Goal: Task Accomplishment & Management: Use online tool/utility

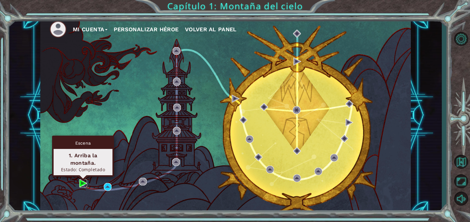
drag, startPoint x: 84, startPoint y: 185, endPoint x: 95, endPoint y: 183, distance: 12.0
click at [85, 185] on img at bounding box center [83, 183] width 8 height 8
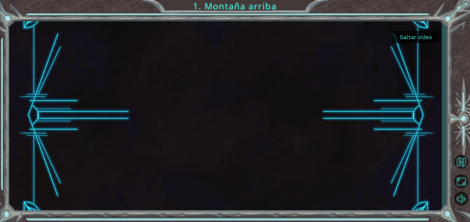
click at [424, 37] on button "Saltar video" at bounding box center [416, 37] width 46 height 12
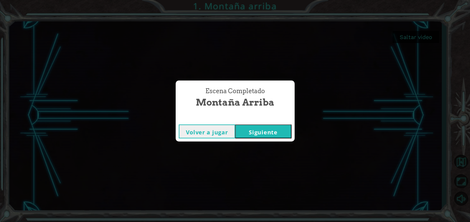
click at [253, 131] on button "Siguiente" at bounding box center [263, 132] width 56 height 14
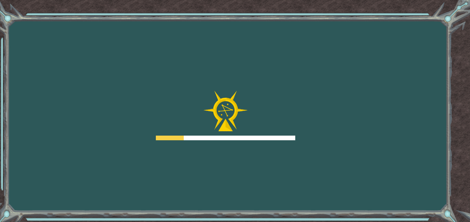
drag, startPoint x: 434, startPoint y: 15, endPoint x: 422, endPoint y: 13, distance: 12.4
click at [395, 23] on div "Goals Error cargando del servidor Deberás unirte a un curso para jugar a este n…" at bounding box center [235, 111] width 470 height 222
drag, startPoint x: 459, startPoint y: 8, endPoint x: 432, endPoint y: 25, distance: 32.5
click at [423, 51] on div "Goals Error cargando del servidor Deberás unirte a un curso para jugar a este n…" at bounding box center [235, 111] width 470 height 222
click at [263, 112] on div at bounding box center [225, 116] width 139 height 50
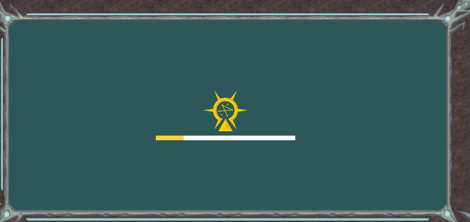
click at [235, 111] on img at bounding box center [225, 111] width 45 height 41
drag, startPoint x: 235, startPoint y: 111, endPoint x: 228, endPoint y: 84, distance: 27.7
click at [24, 173] on div "Goals Error cargando del servidor Deberás unirte a un curso para jugar a este n…" at bounding box center [235, 111] width 470 height 222
